Goal: Information Seeking & Learning: Learn about a topic

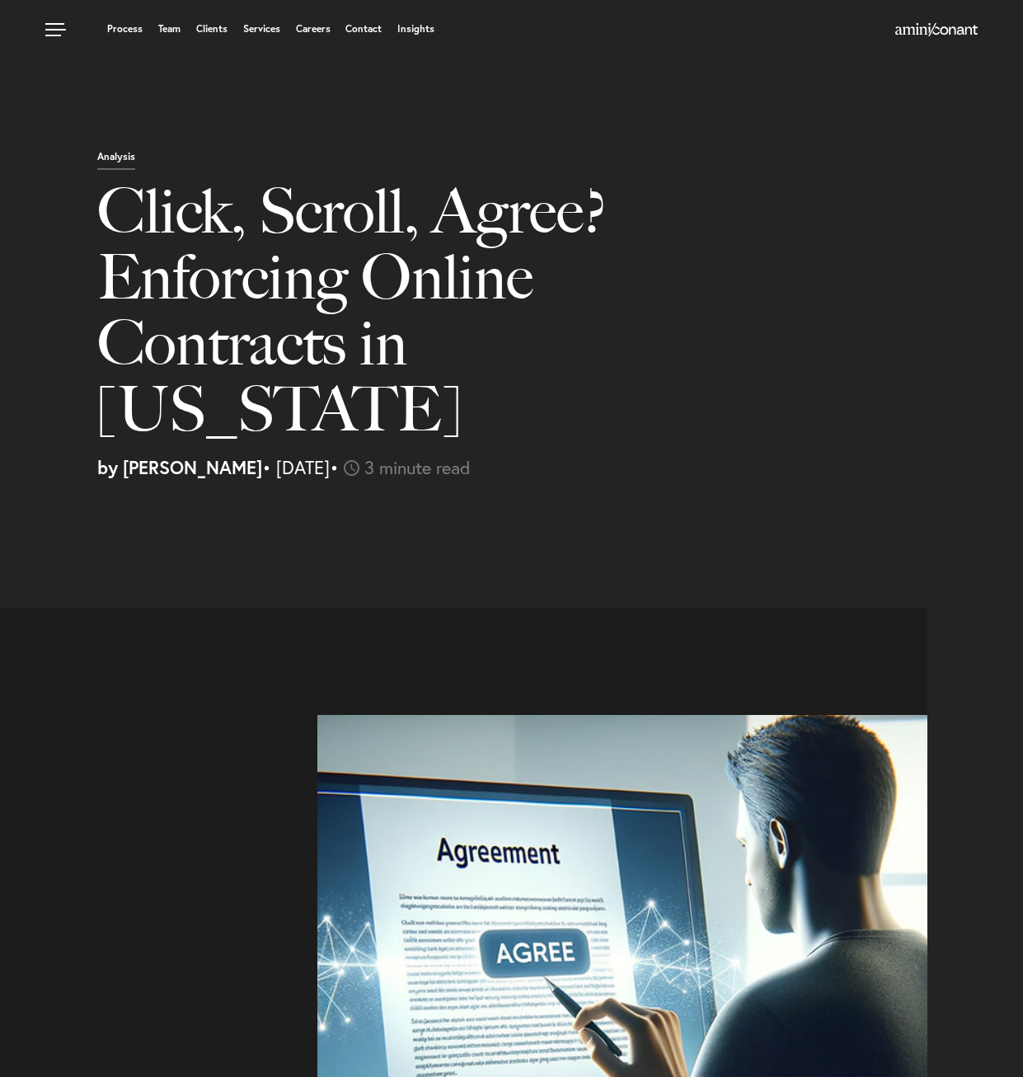
select select "US"
select select "Austin"
select select "Business and Civil Litigation"
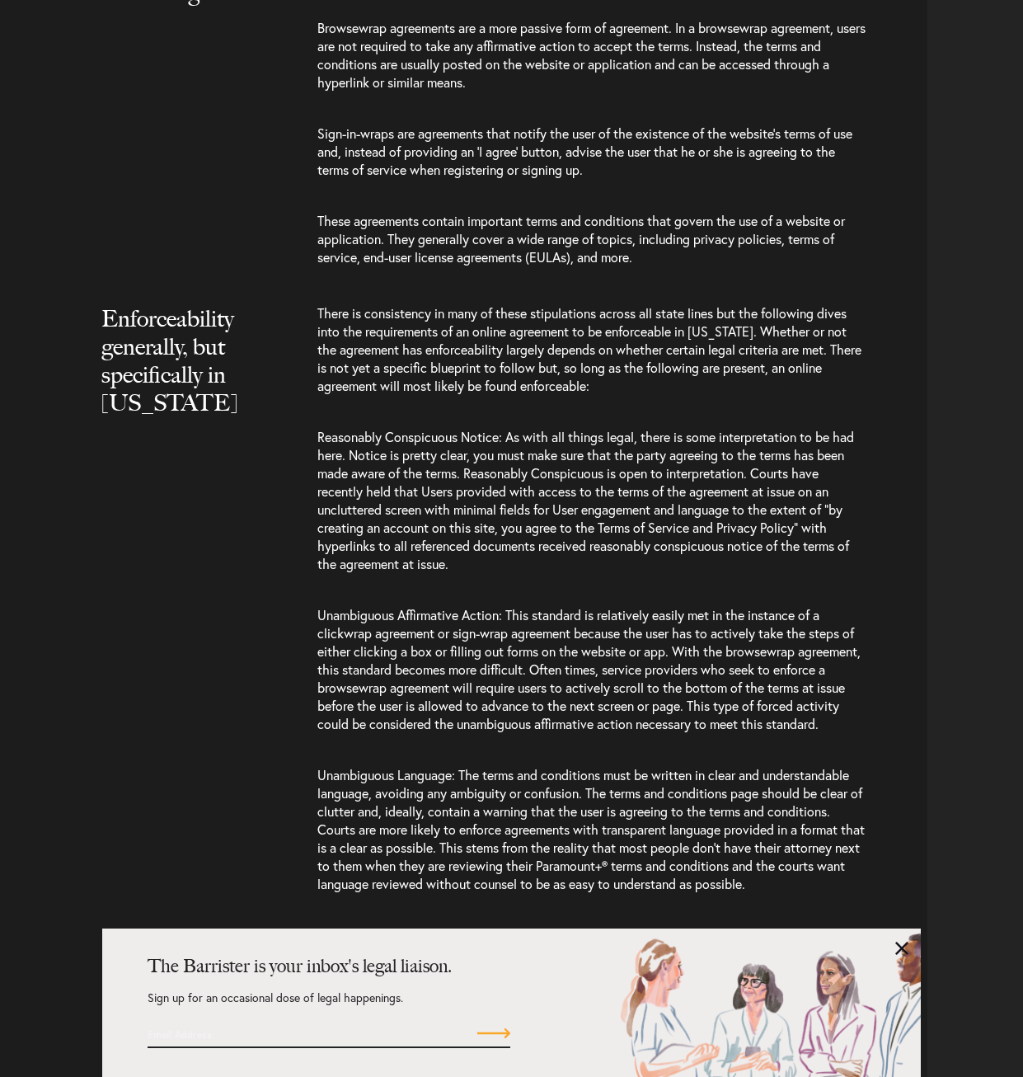
scroll to position [1567, 0]
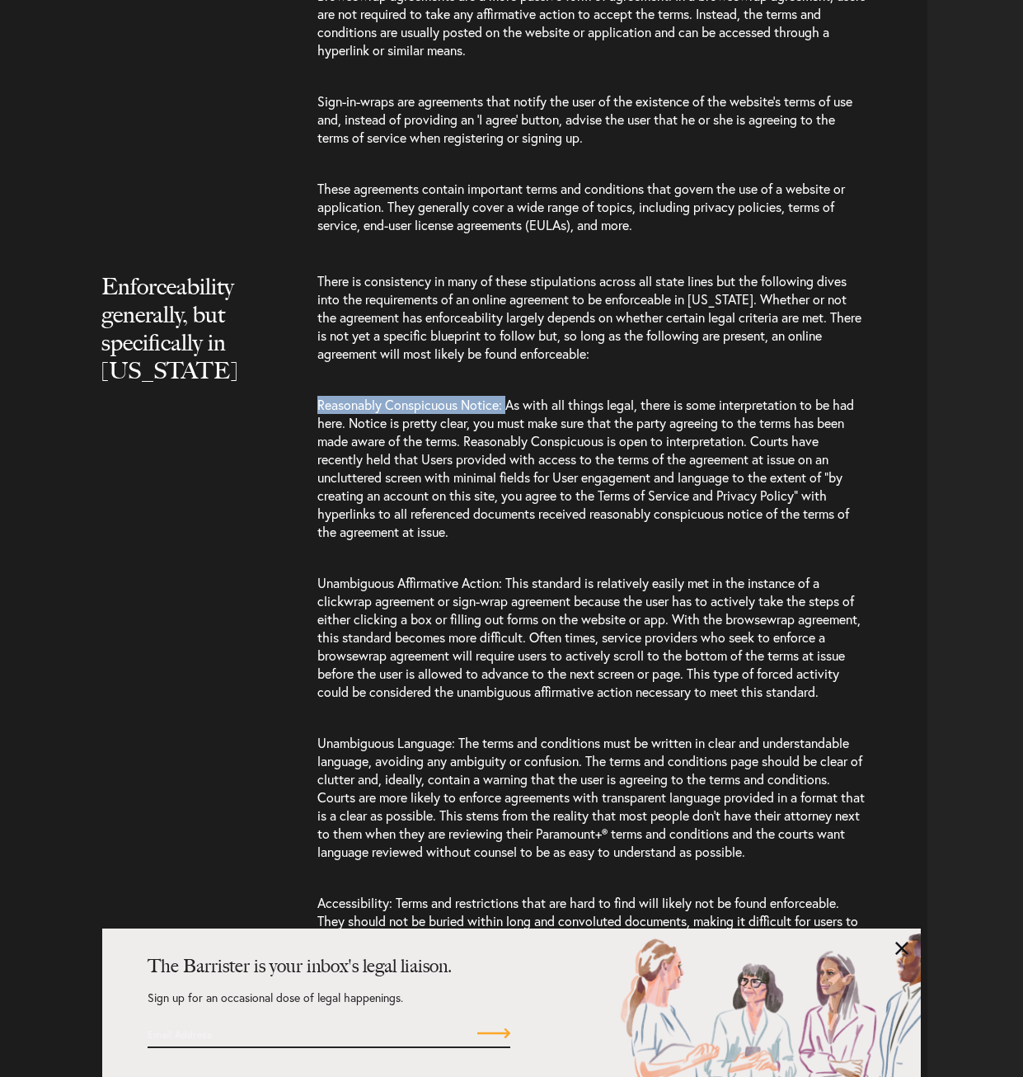
drag, startPoint x: 317, startPoint y: 341, endPoint x: 510, endPoint y: 336, distance: 192.2
click at [510, 396] on span "Reasonably Conspicuous Notice: As with all things legal, there is some interpre…" at bounding box center [585, 468] width 537 height 144
copy span "Reasonably Conspicuous Notice:"
drag, startPoint x: 311, startPoint y: 517, endPoint x: 509, endPoint y: 510, distance: 198.0
click at [509, 510] on div "Enforceability generally, but specifically in [US_STATE] There is consistency i…" at bounding box center [469, 662] width 915 height 780
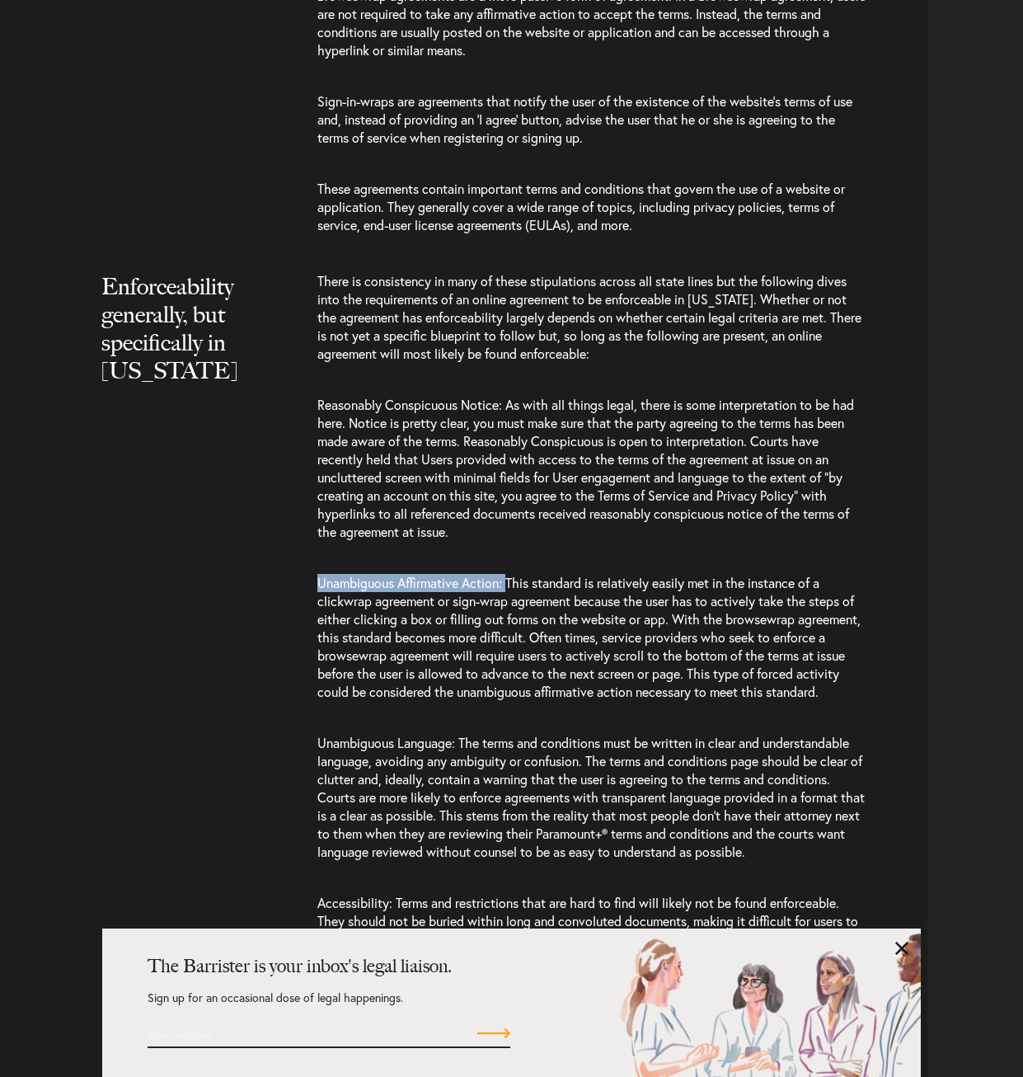
copy span "Unambiguous Affirmative Action:"
drag, startPoint x: 319, startPoint y: 698, endPoint x: 458, endPoint y: 703, distance: 139.5
click at [458, 734] on span "Unambiguous Language: The terms and conditions must be written in clear and und…" at bounding box center [591, 797] width 548 height 126
copy span "Unambiguous Language:"
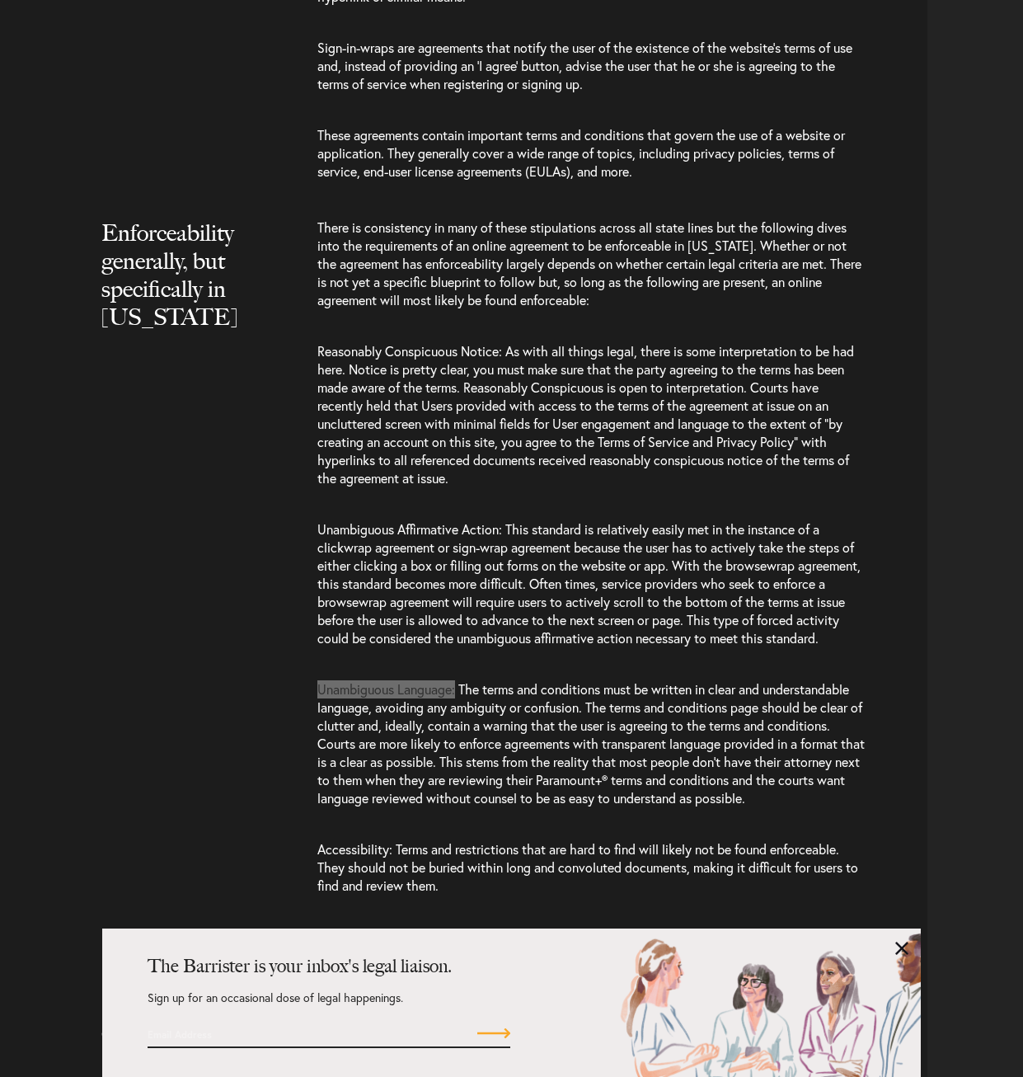
scroll to position [1649, 0]
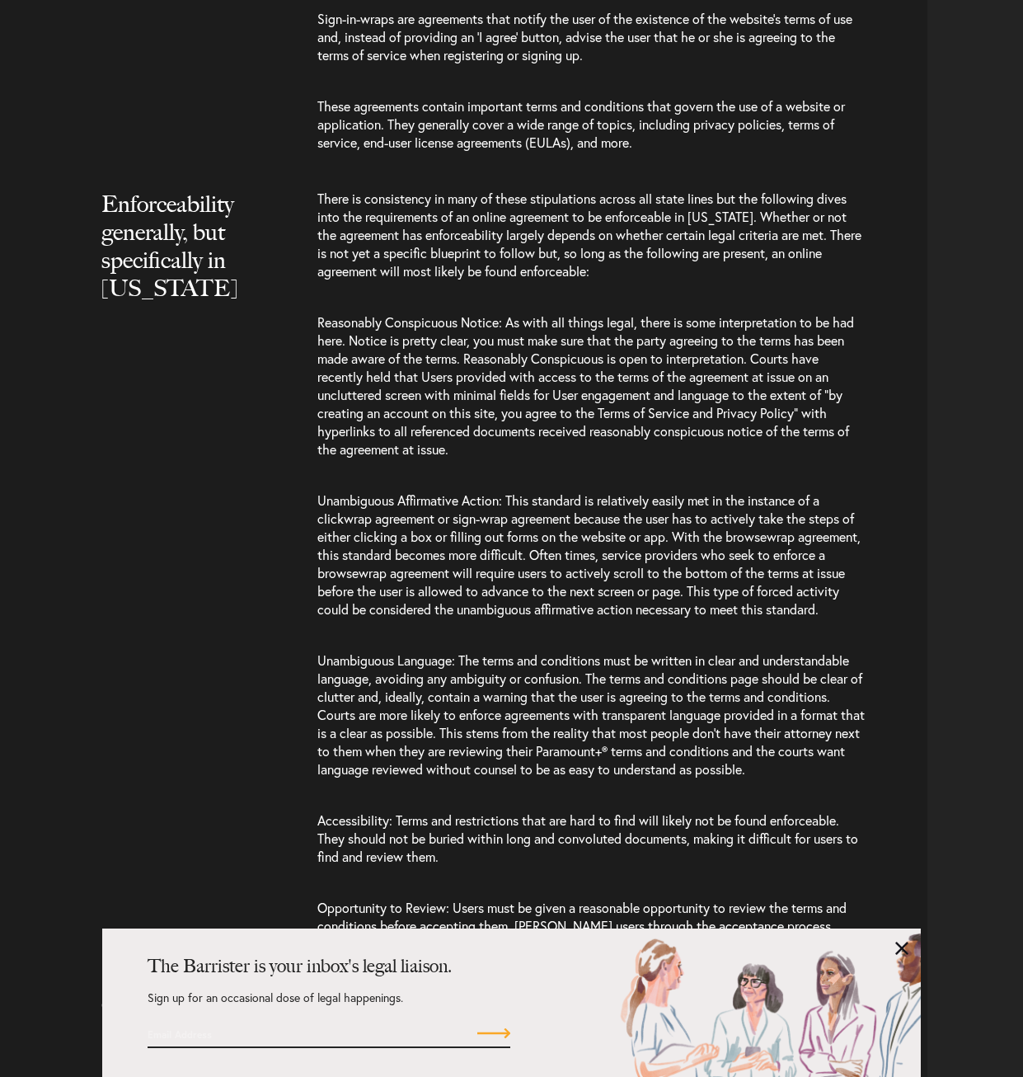
click at [340, 811] on span "Accessibility: Terms and restrictions that are hard to find will likely not be …" at bounding box center [587, 838] width 541 height 54
click at [316, 774] on div "Enforceability generally, but specifically in [US_STATE] There is consistency i…" at bounding box center [469, 580] width 915 height 780
click at [322, 811] on span "Accessibility: Terms and restrictions that are hard to find will likely not be …" at bounding box center [587, 838] width 541 height 54
drag, startPoint x: 379, startPoint y: 773, endPoint x: 299, endPoint y: 773, distance: 80.0
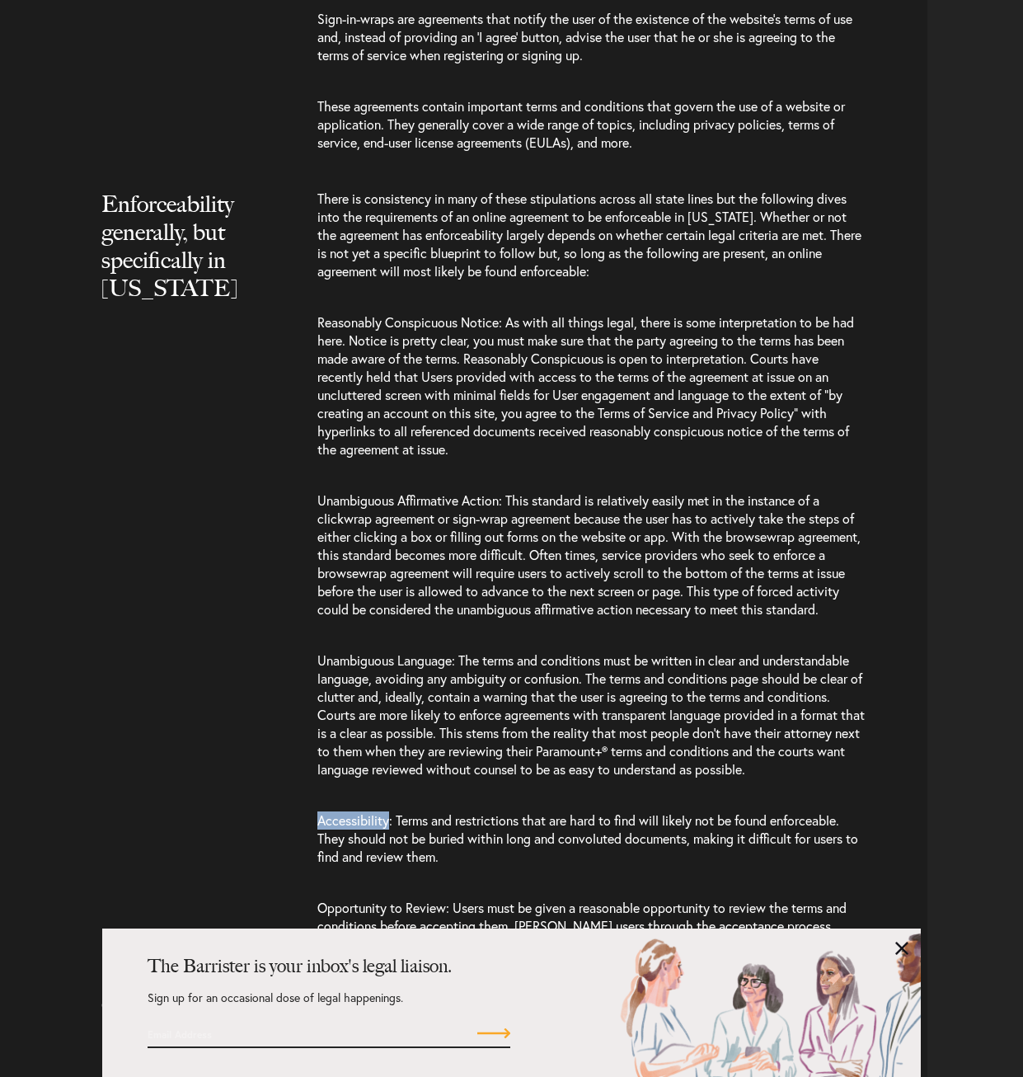
click at [299, 773] on div "Enforceability generally, but specifically in [US_STATE] There is consistency i…" at bounding box center [469, 580] width 915 height 780
copy span "Accessibility"
click at [446, 899] on span "Opportunity to Review: Users must be given a reasonable opportunity to review t…" at bounding box center [581, 926] width 529 height 54
drag, startPoint x: 447, startPoint y: 861, endPoint x: 314, endPoint y: 863, distance: 132.8
click at [314, 863] on div "Enforceability generally, but specifically in [US_STATE] There is consistency i…" at bounding box center [469, 580] width 915 height 780
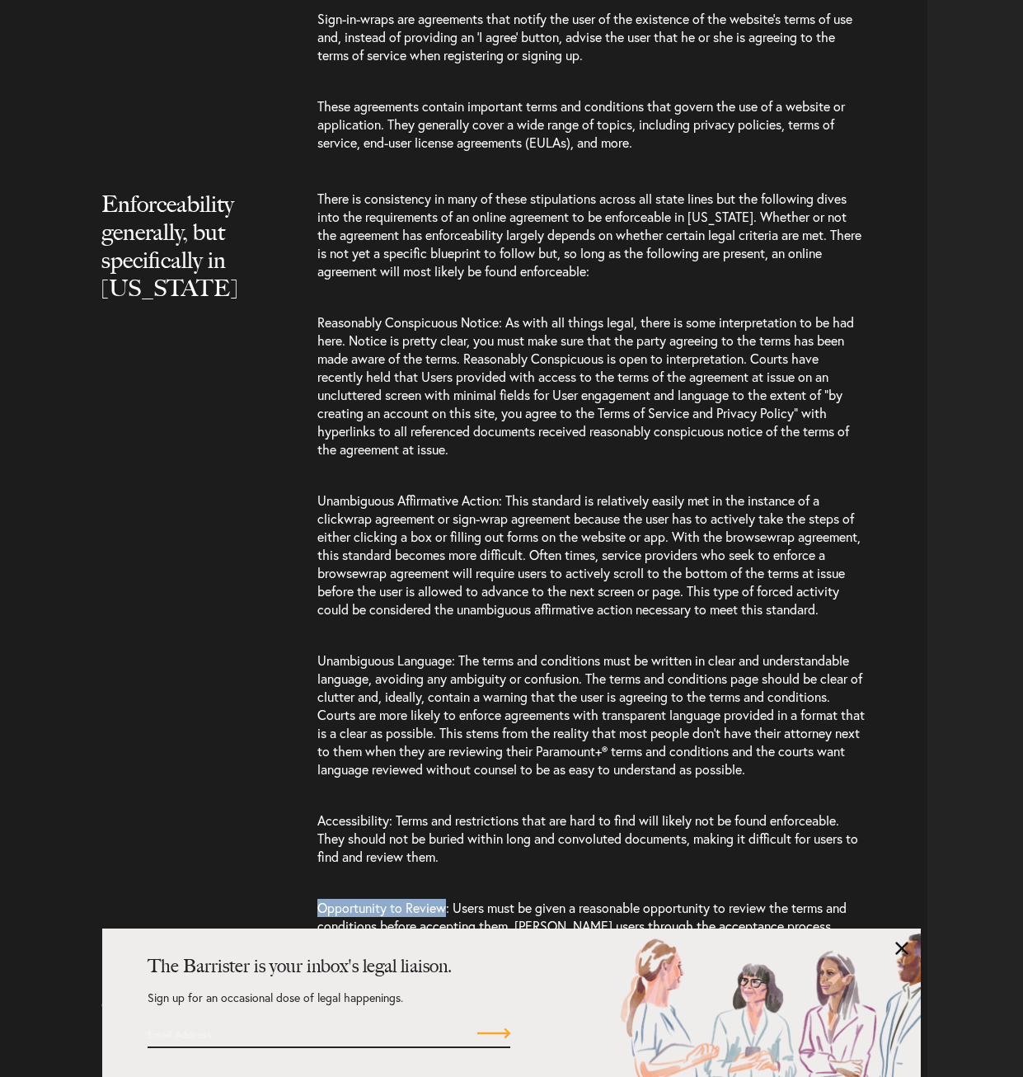
copy span "Opportunity to Review"
